Goal: Information Seeking & Learning: Check status

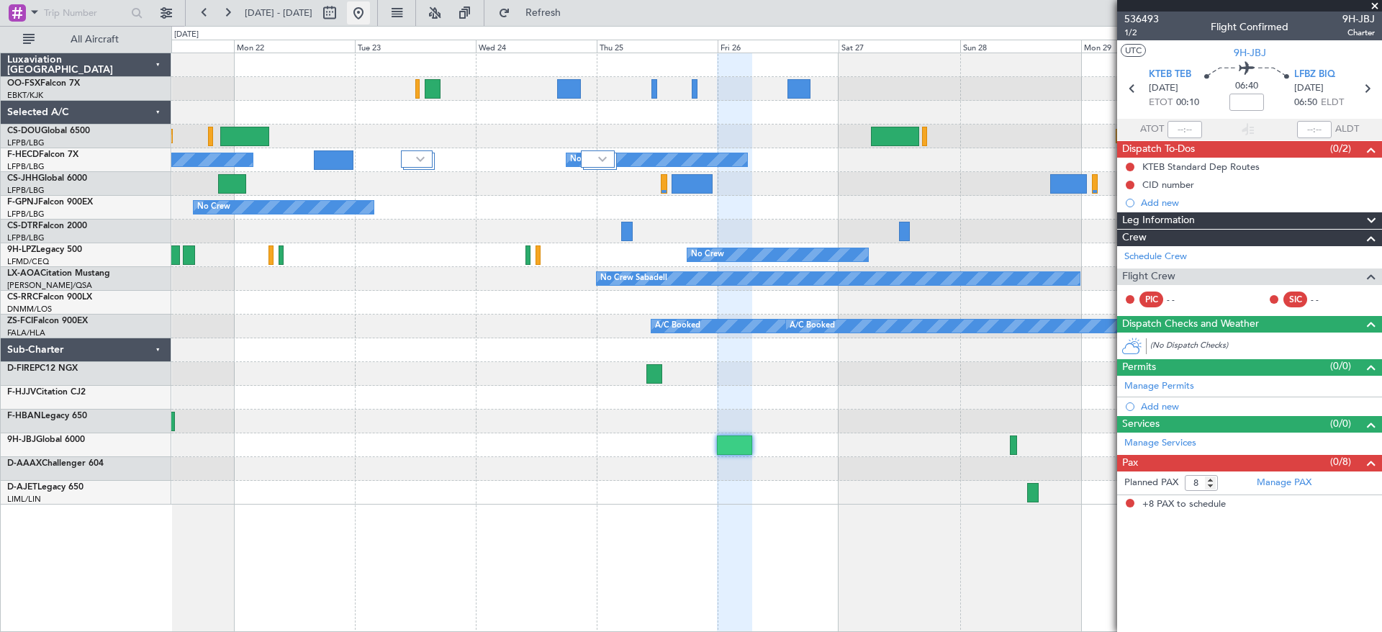
click at [370, 6] on button at bounding box center [358, 12] width 23 height 23
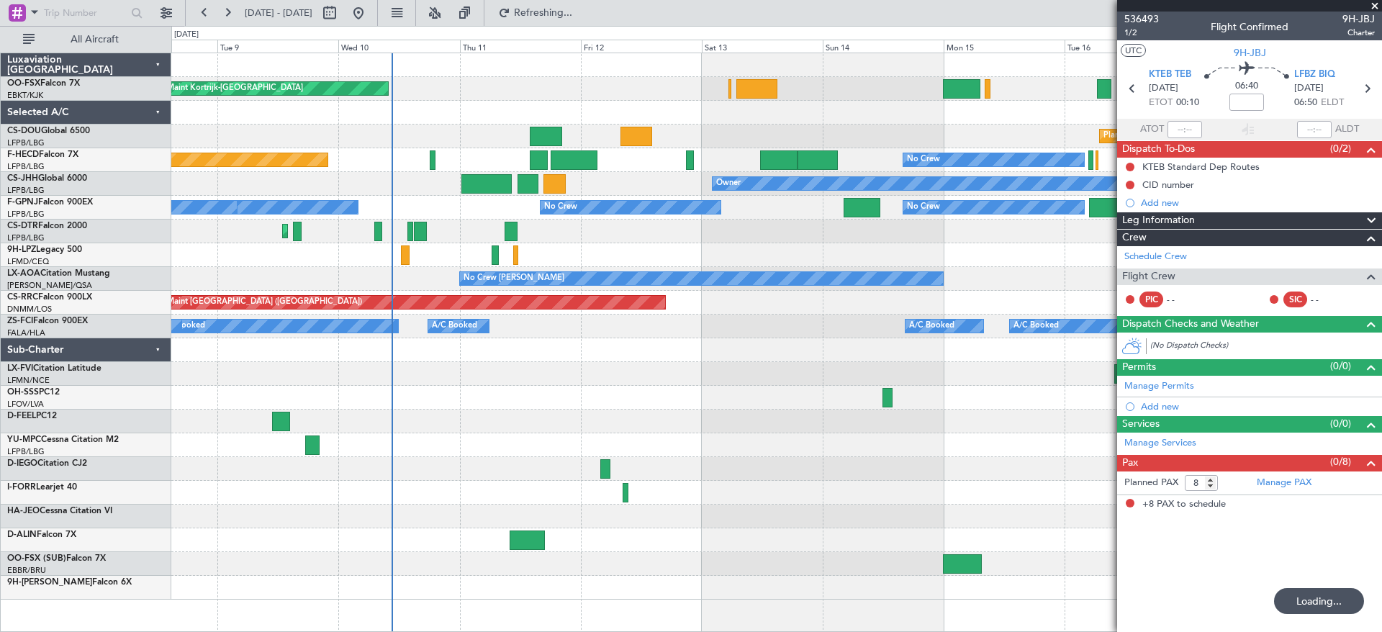
click at [557, 135] on div "Planned Maint Kortrijk-[GEOGRAPHIC_DATA] Planned Maint [GEOGRAPHIC_DATA] ([GEOG…" at bounding box center [776, 326] width 1210 height 546
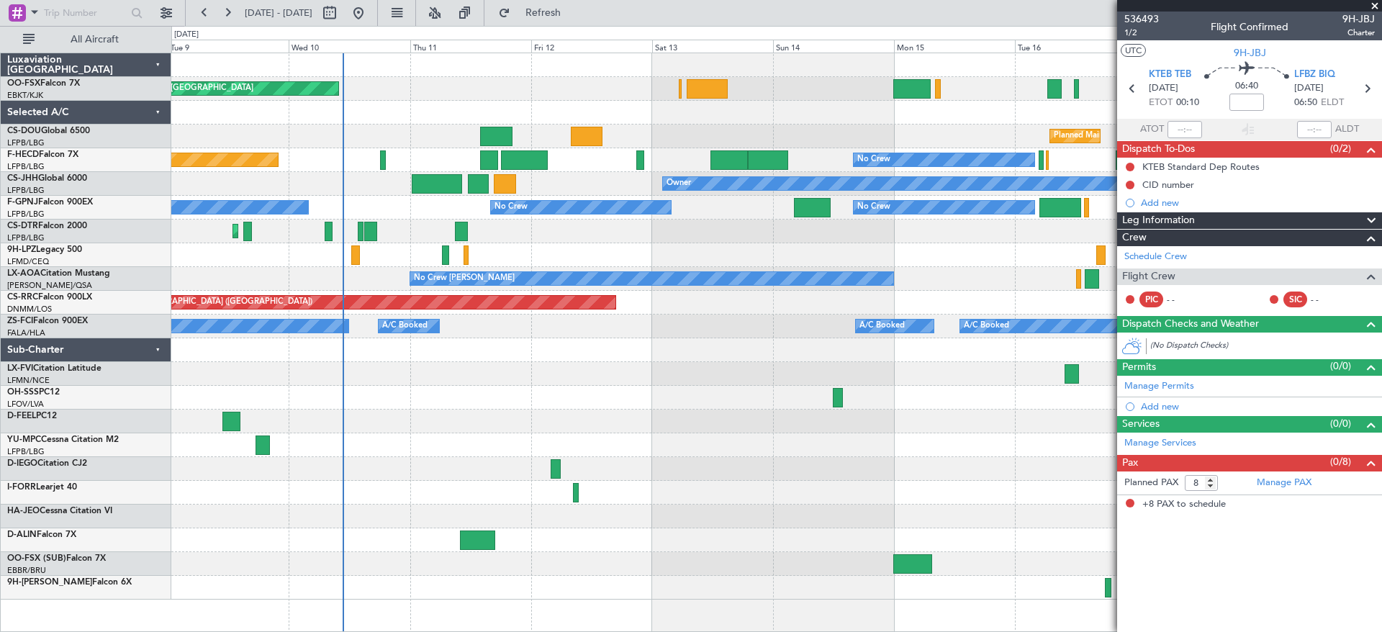
click at [584, 570] on div at bounding box center [776, 564] width 1210 height 24
click at [167, 12] on button at bounding box center [166, 12] width 23 height 23
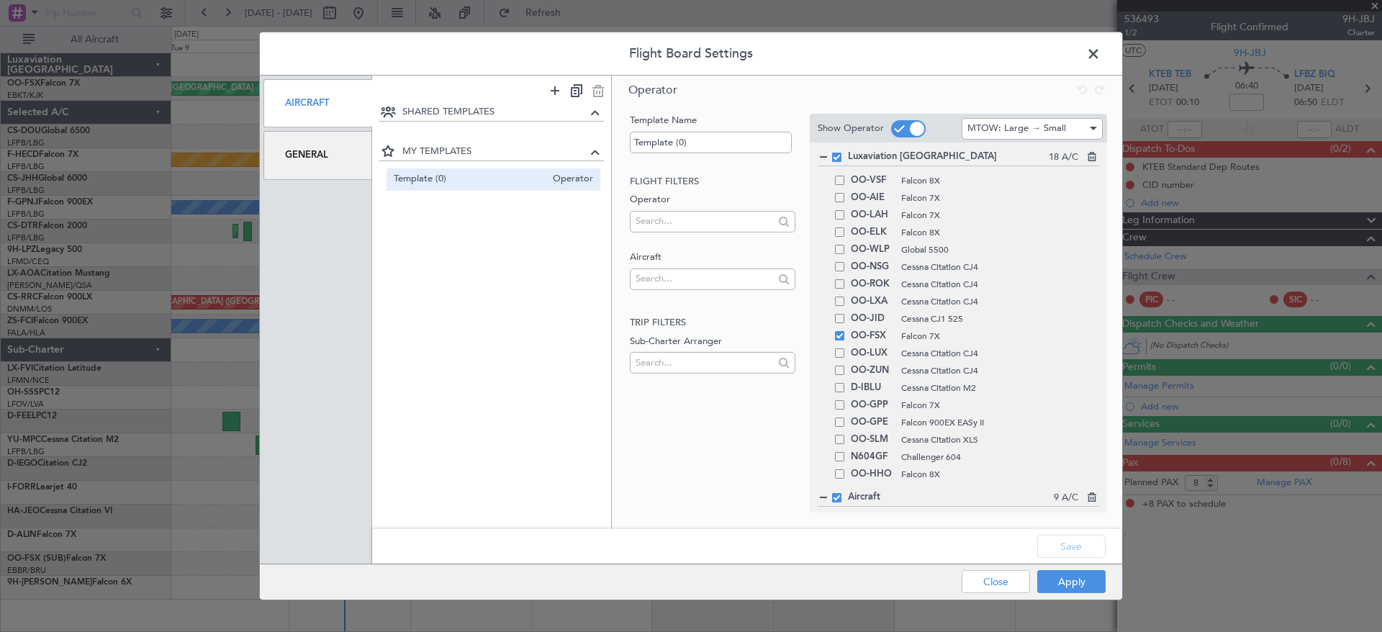
click at [1101, 48] on span at bounding box center [1101, 57] width 0 height 29
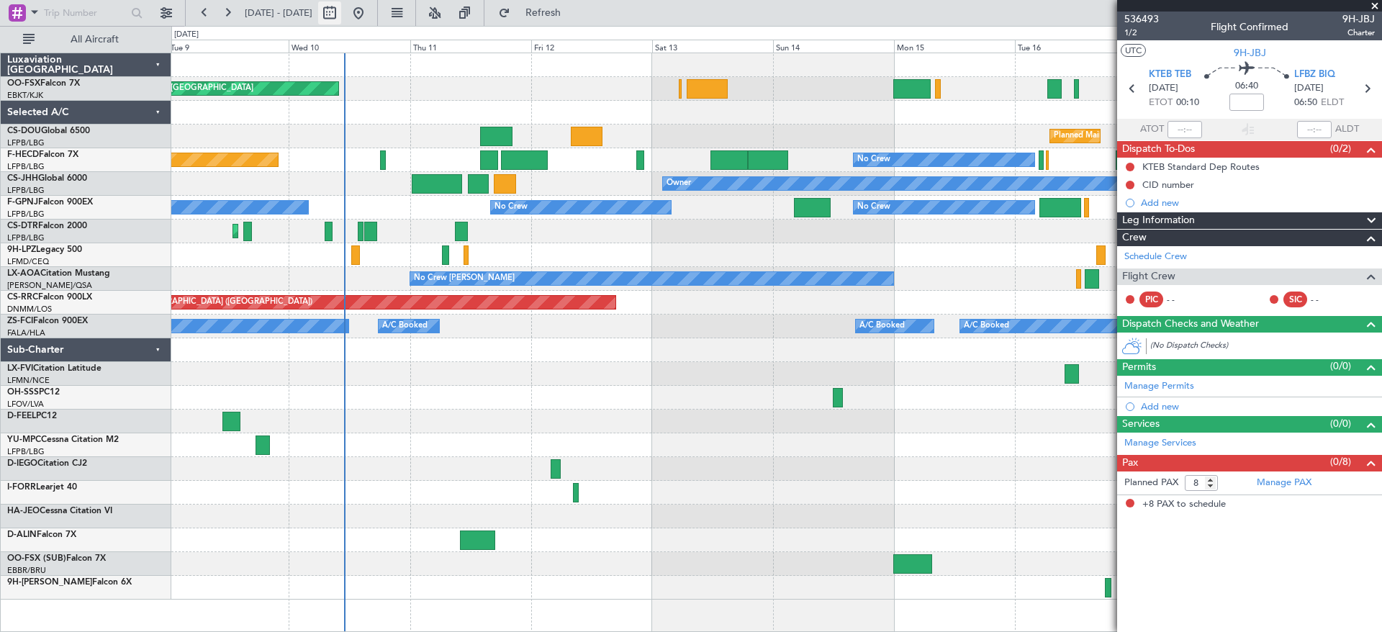
click at [341, 14] on button at bounding box center [329, 12] width 23 height 23
select select "9"
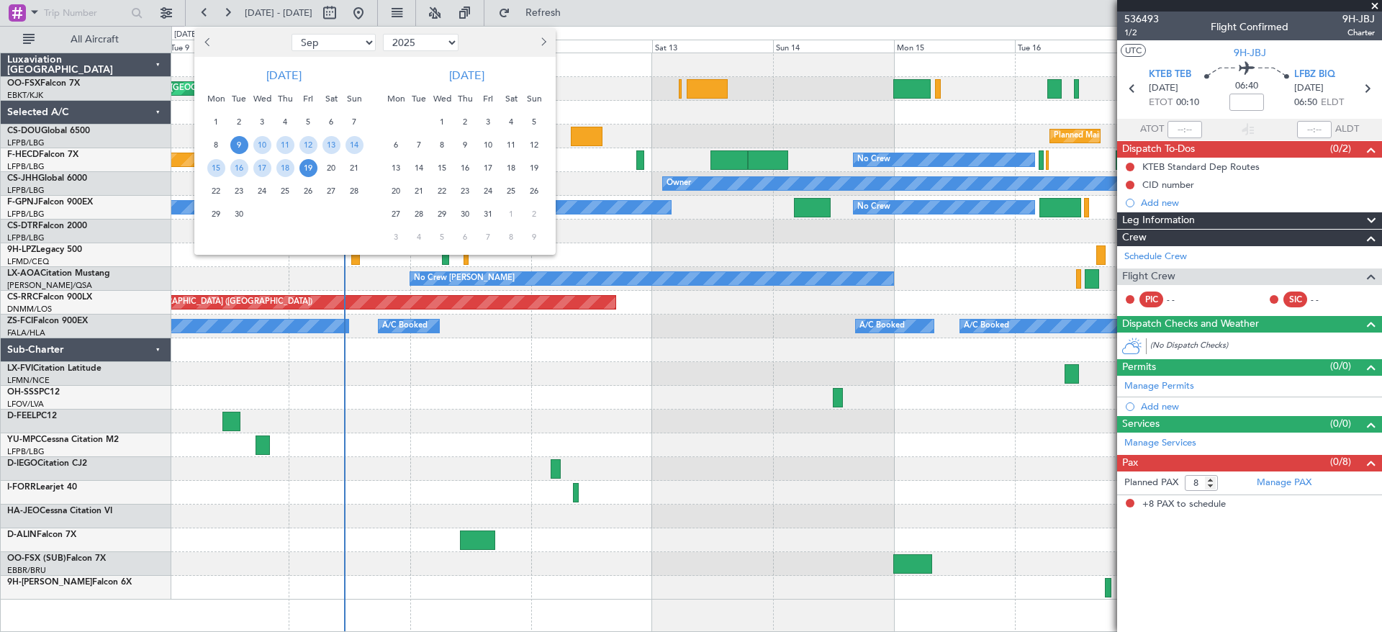
click at [321, 40] on select "Jan Feb Mar Apr May Jun [DATE] Aug Sep Oct Nov Dec" at bounding box center [334, 42] width 84 height 17
click at [420, 42] on select "2015 2016 2017 2018 2019 2020 2021 2022 2023 2024 2025 2026 2027 2028 2029 2030…" at bounding box center [421, 42] width 76 height 17
select select "2024"
click at [383, 34] on select "2015 2016 2017 2018 2019 2020 2021 2022 2023 2024 2025 2026 2027 2028 2029 2030…" at bounding box center [421, 42] width 76 height 17
click at [341, 44] on select "Jan Feb Mar Apr May Jun [DATE] Aug Sep Oct Nov Dec" at bounding box center [334, 42] width 84 height 17
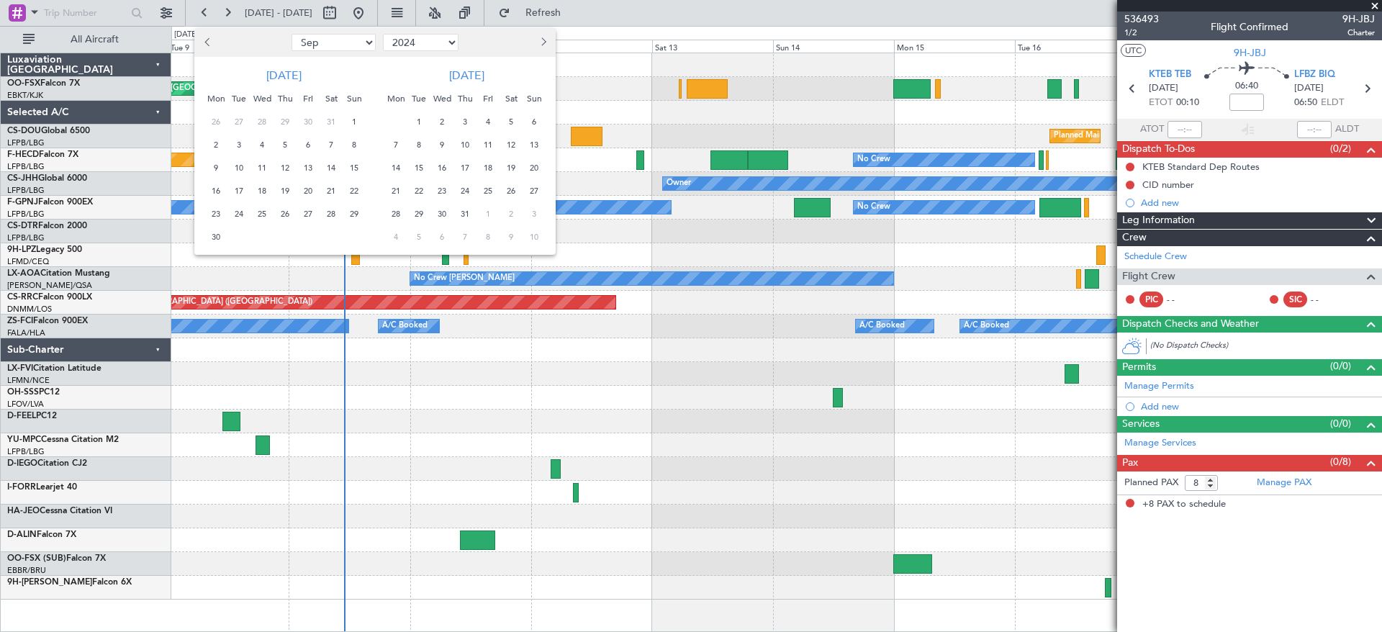
select select "11"
click at [292, 34] on select "Jan Feb Mar Apr May Jun [DATE] Aug Sep Oct Nov Dec" at bounding box center [334, 42] width 84 height 17
click at [256, 189] on span "20" at bounding box center [262, 191] width 18 height 18
click at [335, 210] on span "30" at bounding box center [331, 214] width 18 height 18
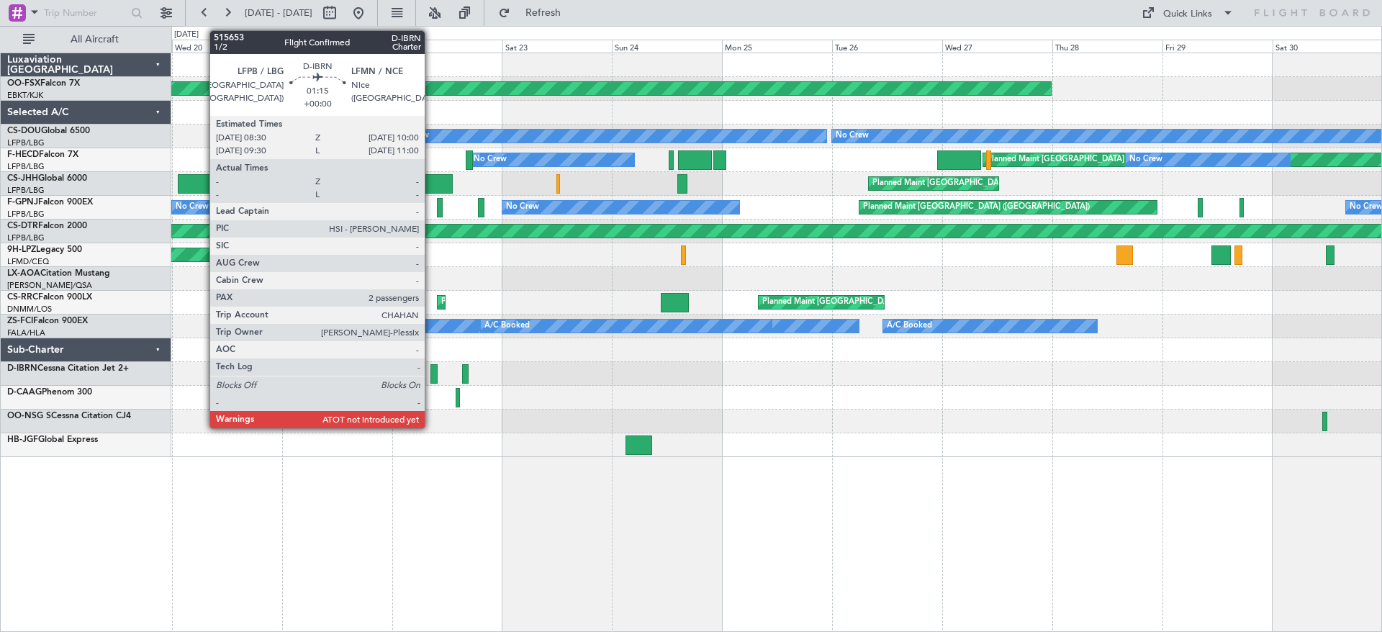
click at [431, 371] on div at bounding box center [433, 373] width 7 height 19
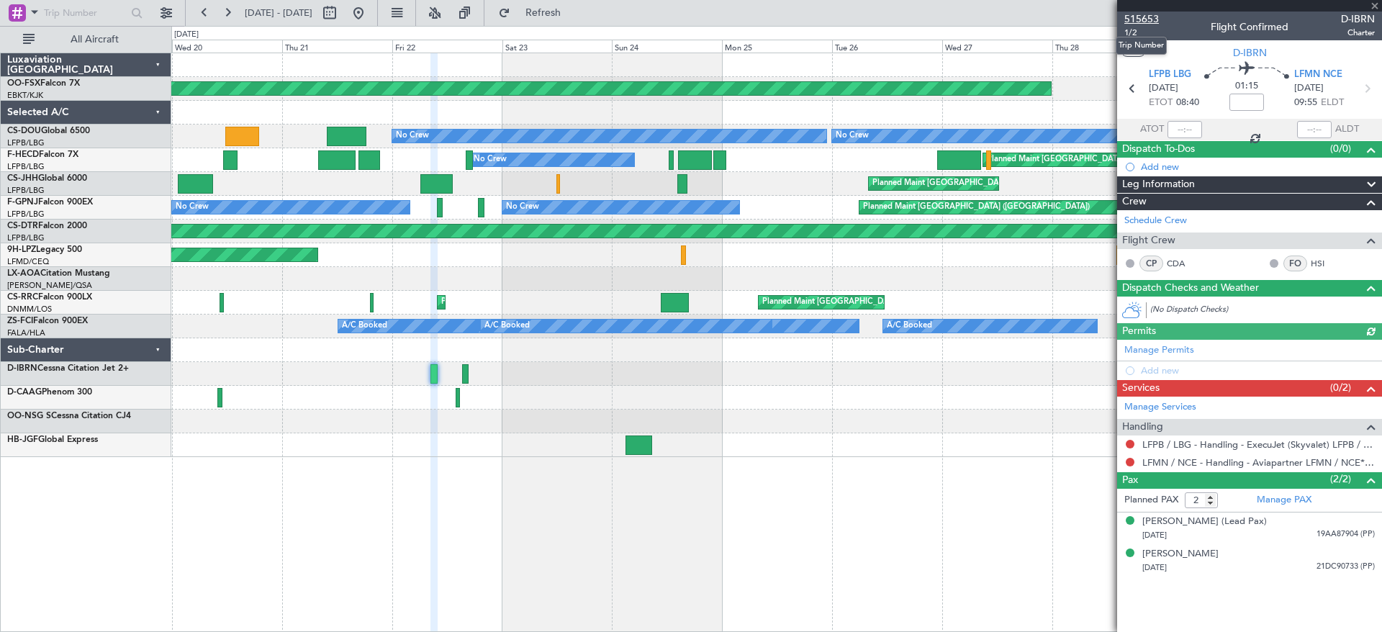
click at [1154, 17] on span "515653" at bounding box center [1141, 19] width 35 height 15
